Goal: Find contact information: Find contact information

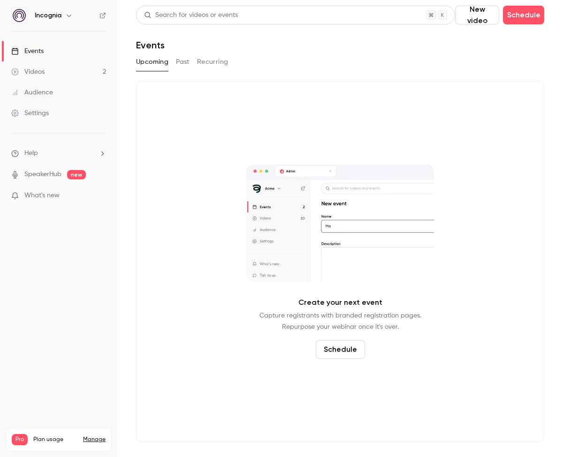
click at [70, 50] on link "Events" at bounding box center [58, 51] width 117 height 21
click at [183, 62] on button "Past" at bounding box center [183, 61] width 14 height 15
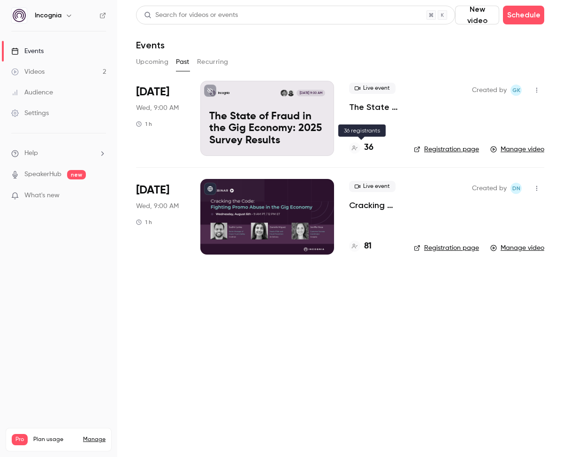
click at [369, 144] on h4 "36" at bounding box center [368, 147] width 9 height 13
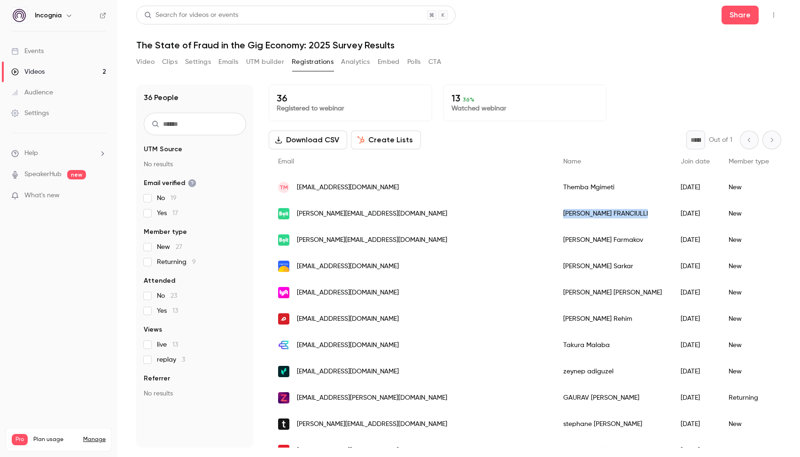
drag, startPoint x: 500, startPoint y: 213, endPoint x: 423, endPoint y: 213, distance: 77.5
click at [554, 213] on div "[PERSON_NAME]" at bounding box center [612, 213] width 117 height 26
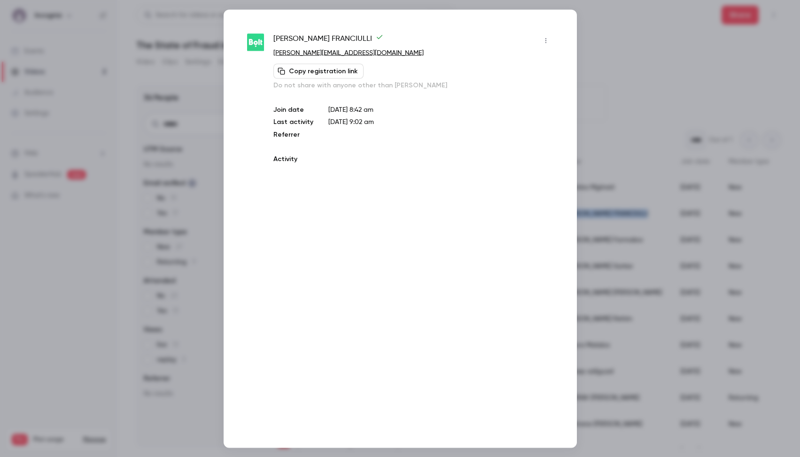
copy div "[PERSON_NAME]"
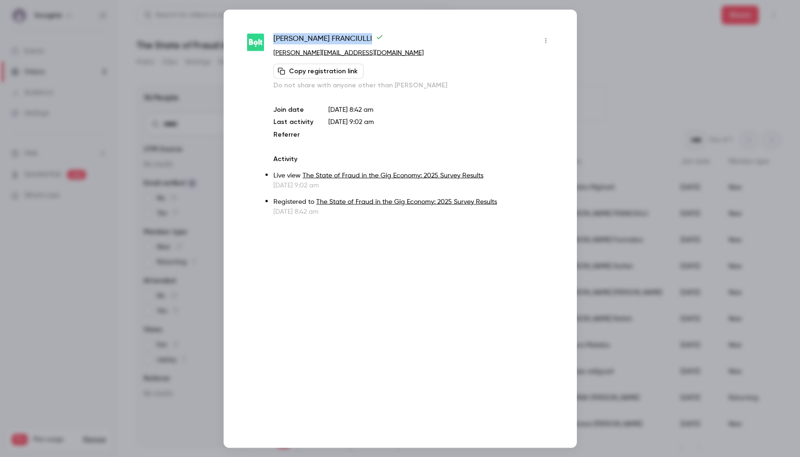
drag, startPoint x: 354, startPoint y: 36, endPoint x: 270, endPoint y: 41, distance: 84.2
click at [269, 39] on div "[PERSON_NAME] [PERSON_NAME][EMAIL_ADDRESS][DOMAIN_NAME] Copy registration link …" at bounding box center [400, 124] width 306 height 183
copy span "[PERSON_NAME]"
drag, startPoint x: 621, startPoint y: 39, endPoint x: 600, endPoint y: 79, distance: 44.9
click at [563, 39] on div at bounding box center [400, 228] width 800 height 457
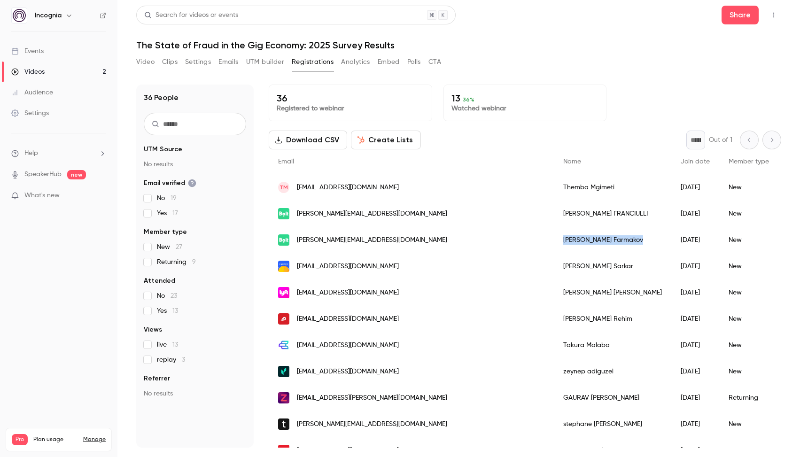
drag, startPoint x: 477, startPoint y: 238, endPoint x: 427, endPoint y: 240, distance: 49.4
click at [554, 240] on div "[PERSON_NAME]" at bounding box center [612, 240] width 117 height 26
copy div "[PERSON_NAME]"
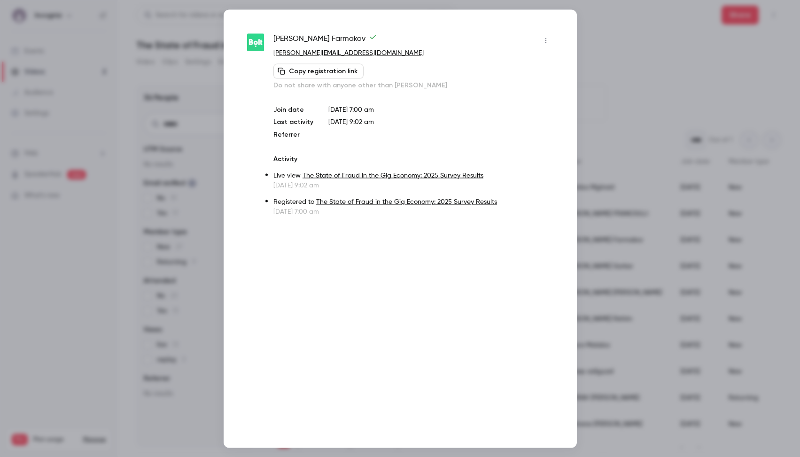
click at [563, 78] on div at bounding box center [400, 228] width 800 height 457
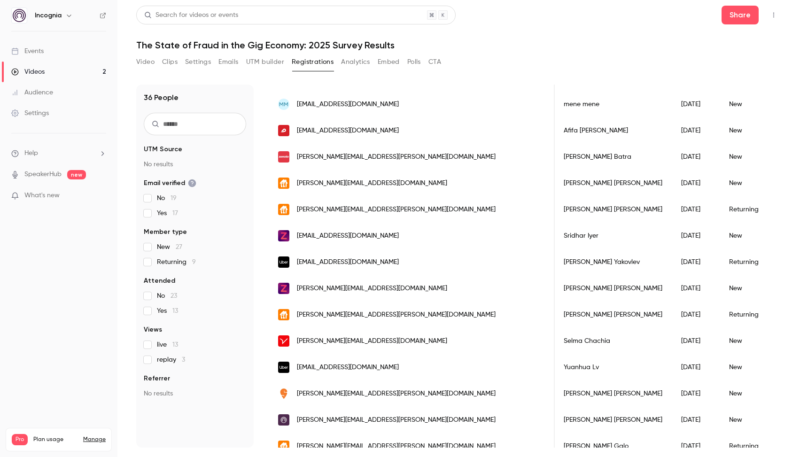
scroll to position [0, 2]
copy div "[PERSON_NAME]"
drag, startPoint x: 469, startPoint y: 181, endPoint x: 425, endPoint y: 185, distance: 44.3
click at [553, 185] on div "[PERSON_NAME]" at bounding box center [611, 183] width 117 height 26
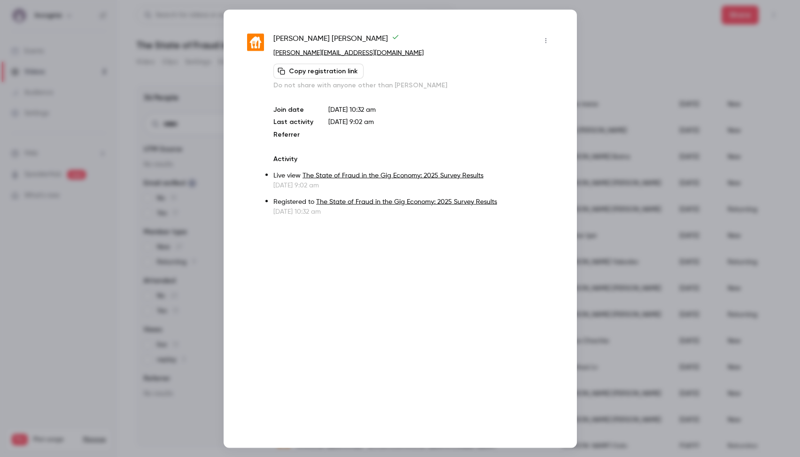
click at [563, 58] on div at bounding box center [400, 228] width 800 height 457
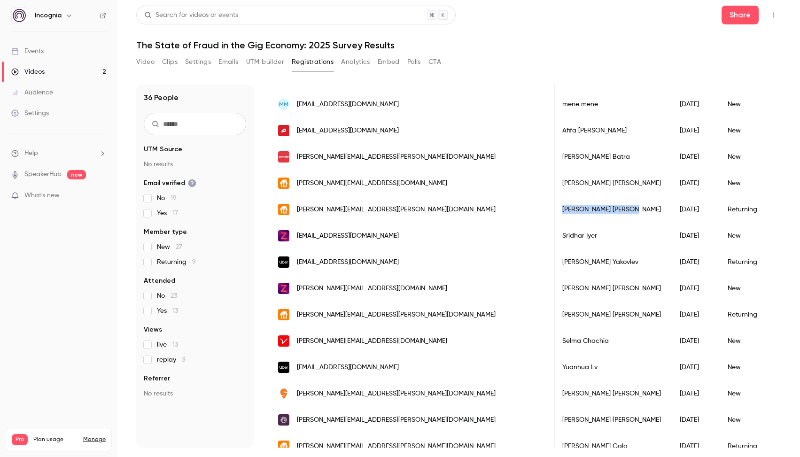
drag, startPoint x: 444, startPoint y: 209, endPoint x: 424, endPoint y: 210, distance: 20.2
click at [553, 210] on div "[PERSON_NAME]" at bounding box center [611, 209] width 117 height 26
copy div "[PERSON_NAME]"
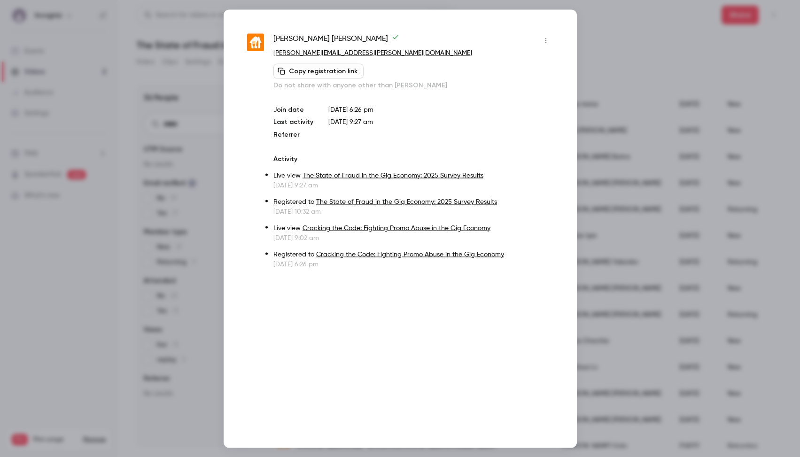
click at [563, 266] on div at bounding box center [400, 228] width 800 height 457
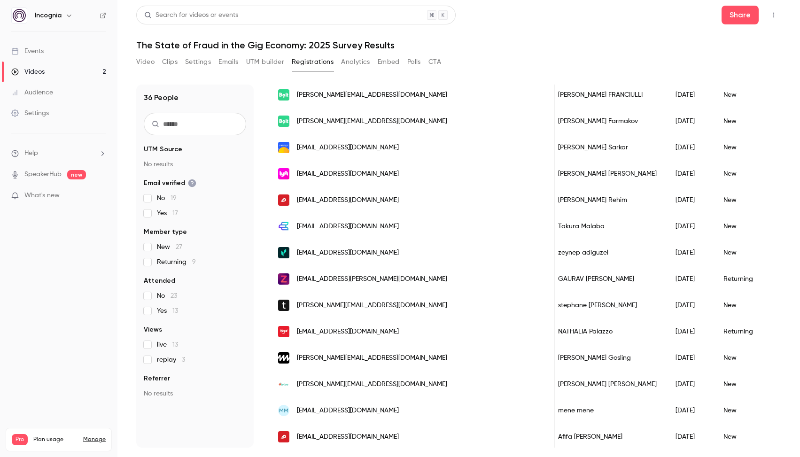
scroll to position [151, 0]
